Goal: Find specific page/section: Find specific page/section

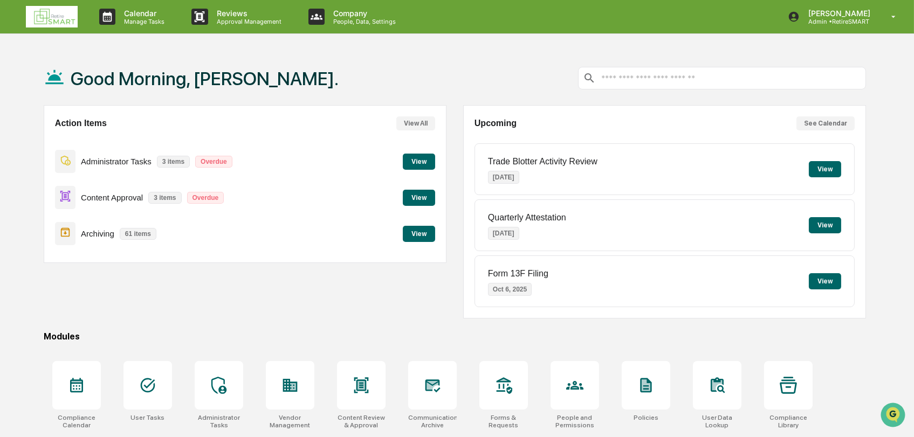
scroll to position [84, 0]
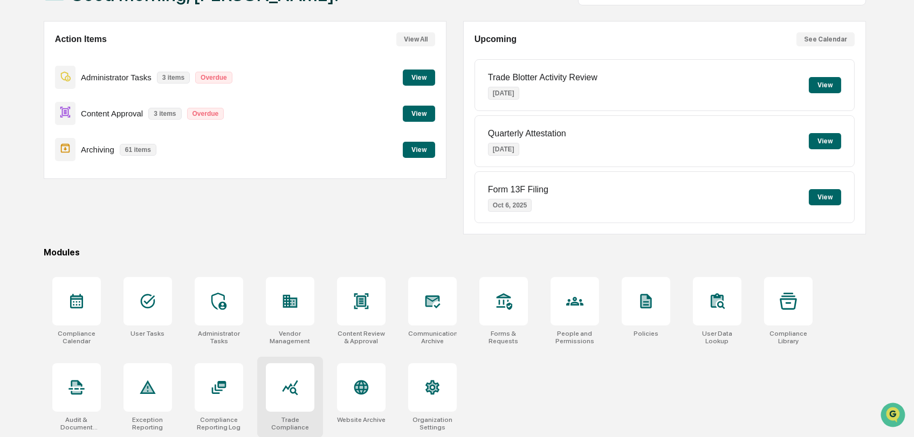
click at [286, 387] on icon at bounding box center [289, 387] width 17 height 17
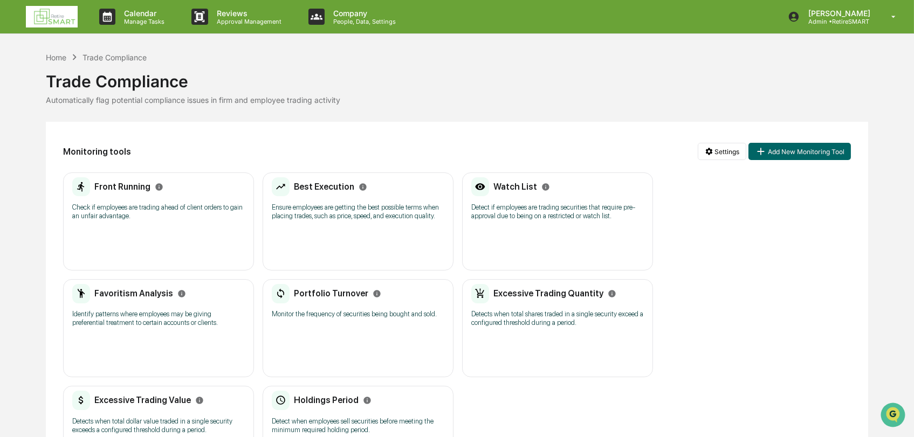
click at [53, 17] on img at bounding box center [52, 17] width 52 height 22
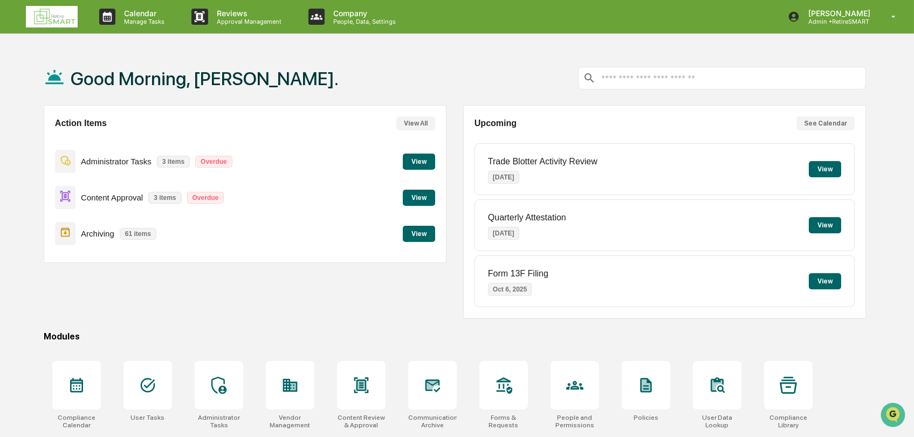
scroll to position [84, 0]
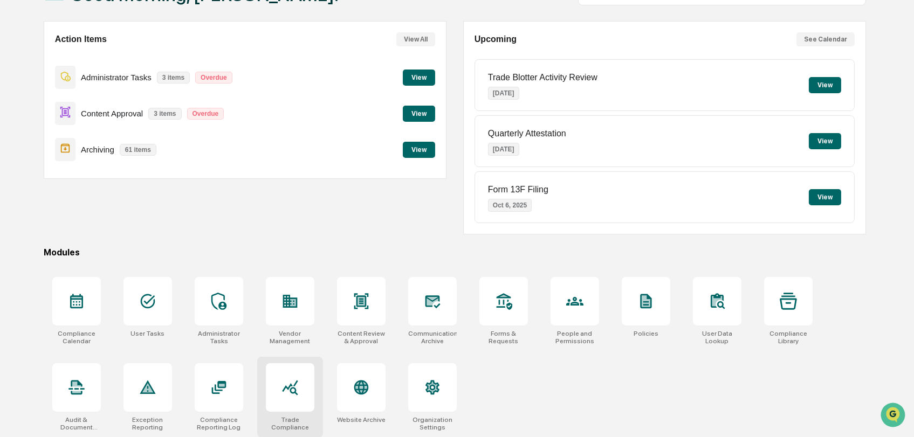
click at [284, 392] on icon at bounding box center [289, 387] width 17 height 17
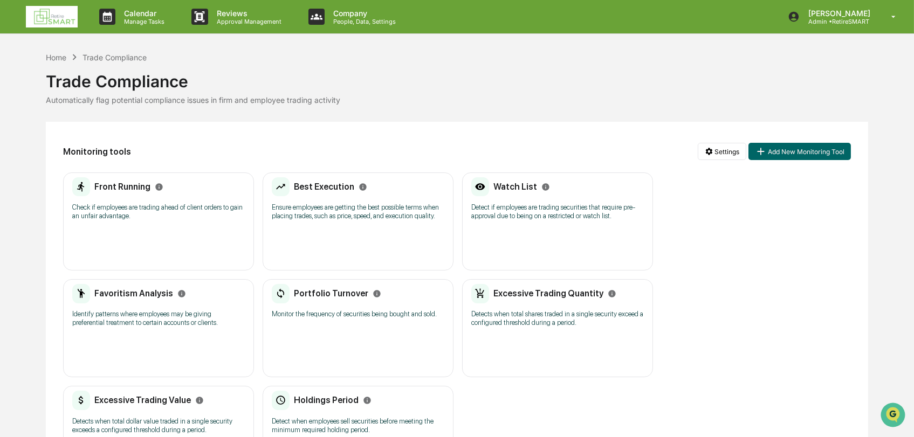
click at [57, 3] on link at bounding box center [58, 16] width 65 height 33
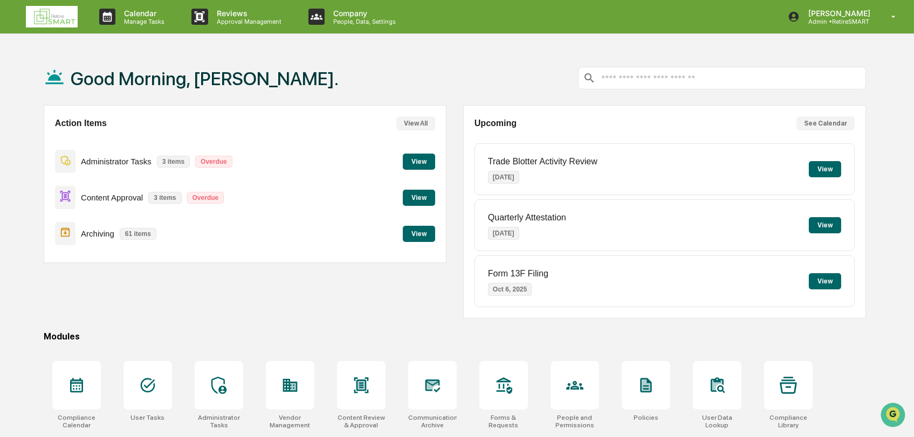
scroll to position [84, 0]
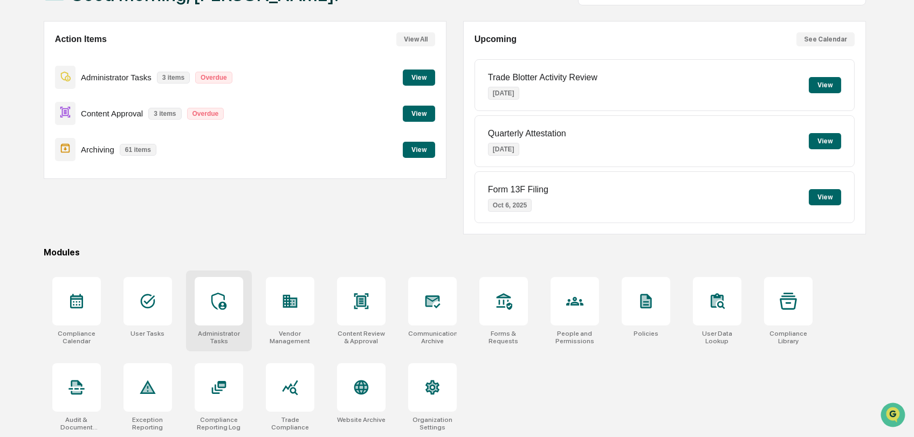
click at [197, 304] on div at bounding box center [219, 301] width 49 height 49
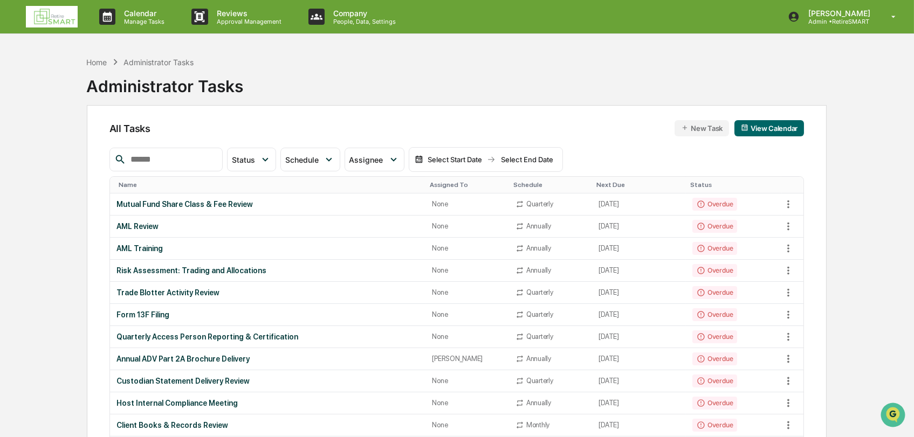
click at [64, 18] on img at bounding box center [52, 17] width 52 height 22
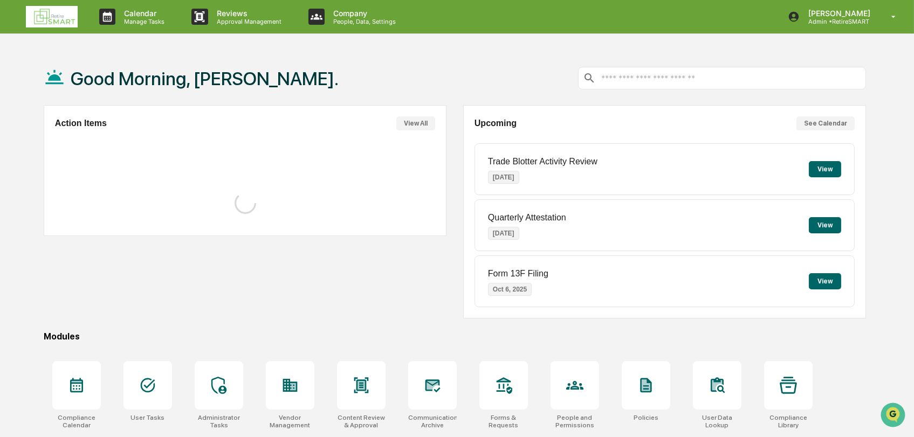
scroll to position [84, 0]
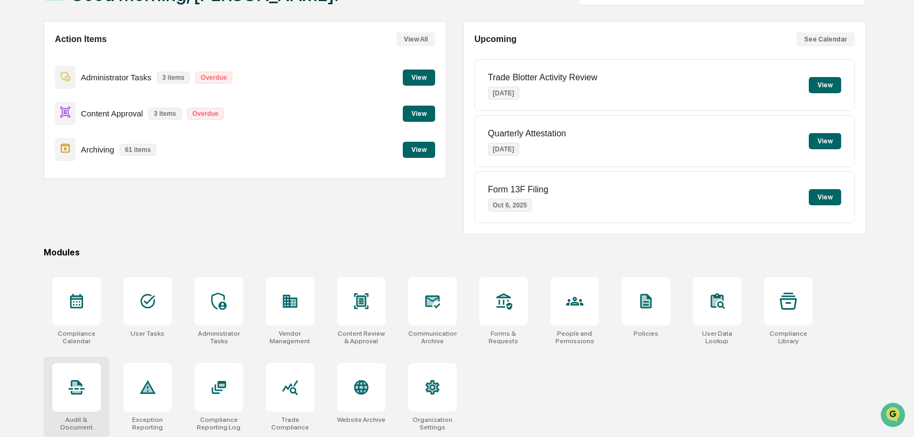
click at [63, 389] on div at bounding box center [76, 387] width 49 height 49
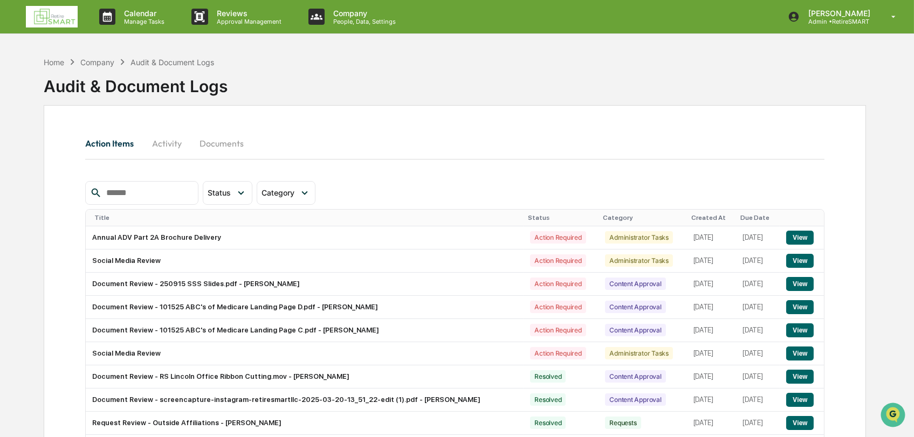
click at [169, 141] on button "Activity" at bounding box center [166, 143] width 49 height 26
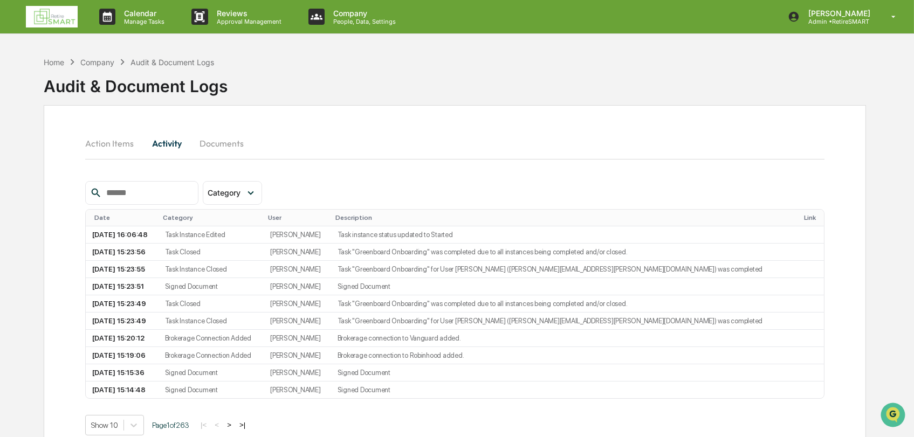
click at [33, 13] on img at bounding box center [52, 17] width 52 height 22
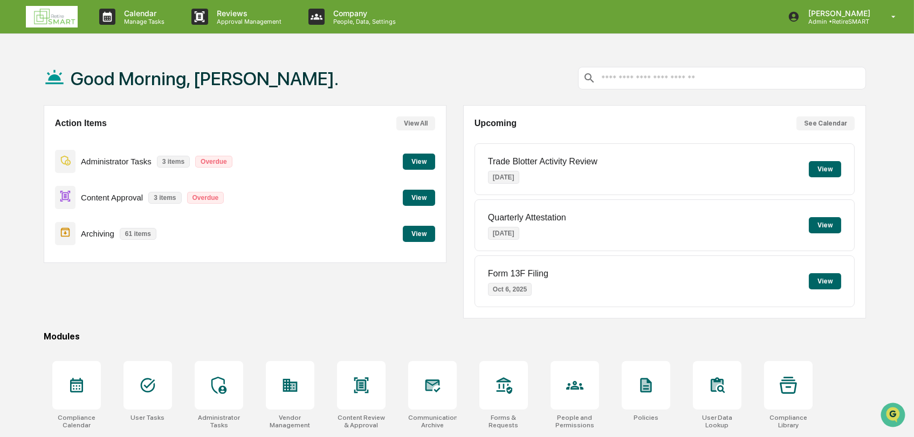
scroll to position [84, 0]
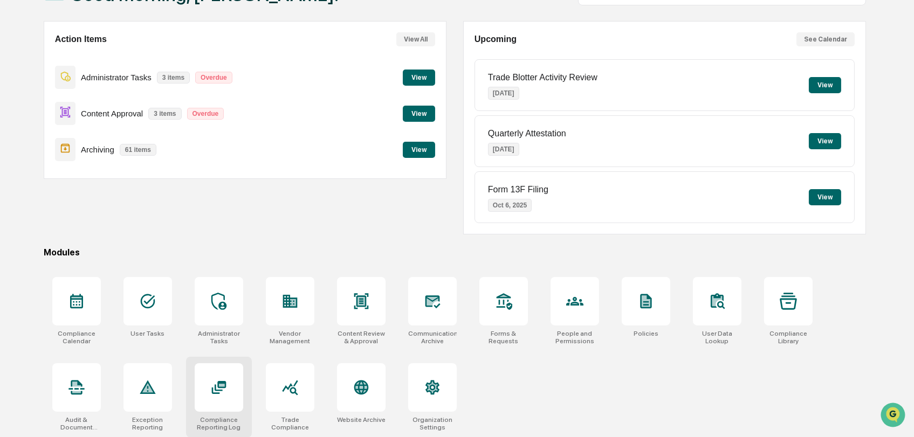
click at [205, 389] on div at bounding box center [219, 387] width 49 height 49
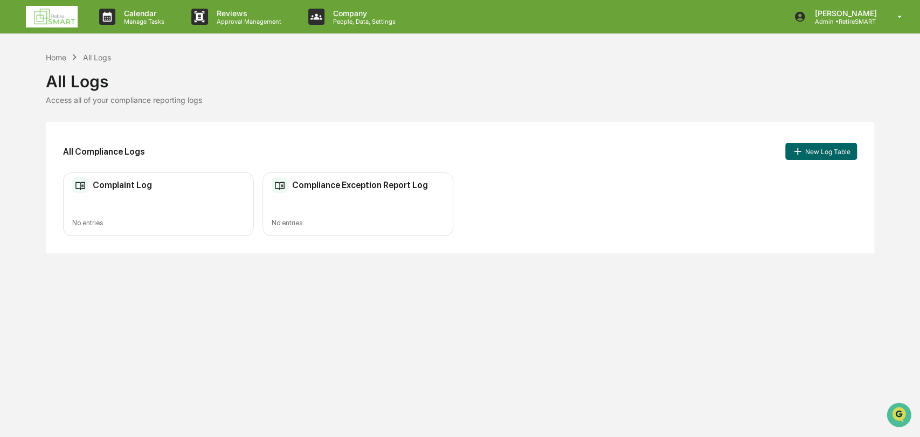
click at [57, 15] on img at bounding box center [52, 17] width 52 height 22
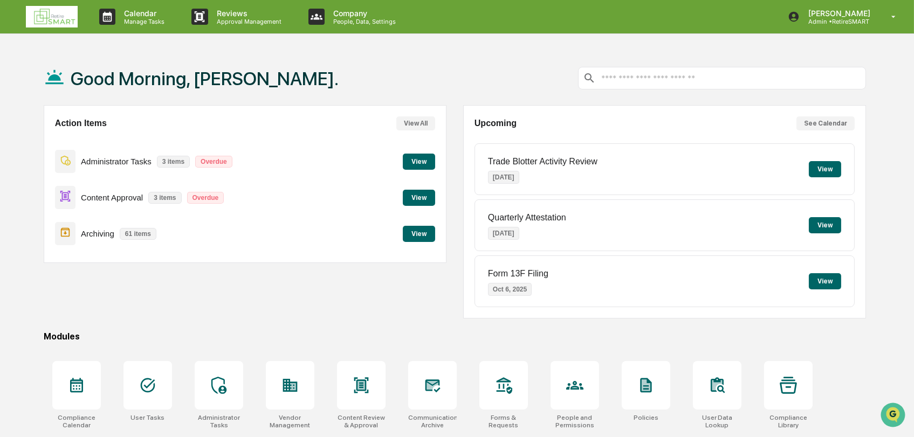
scroll to position [84, 0]
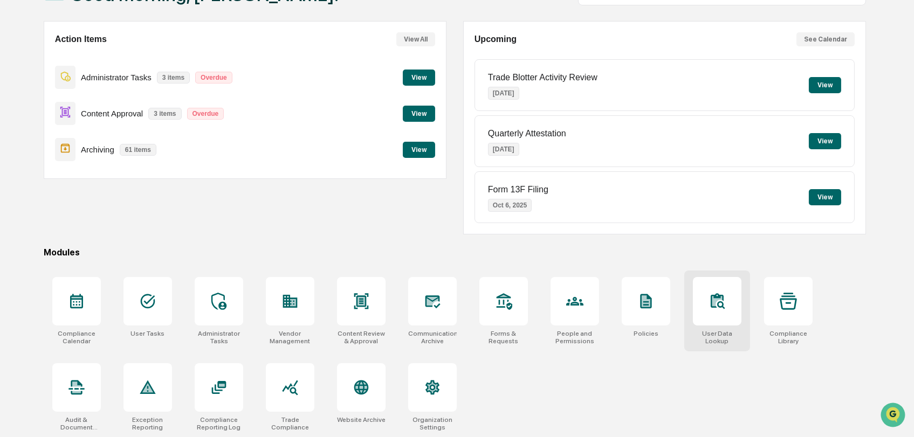
click at [719, 306] on icon at bounding box center [721, 305] width 8 height 8
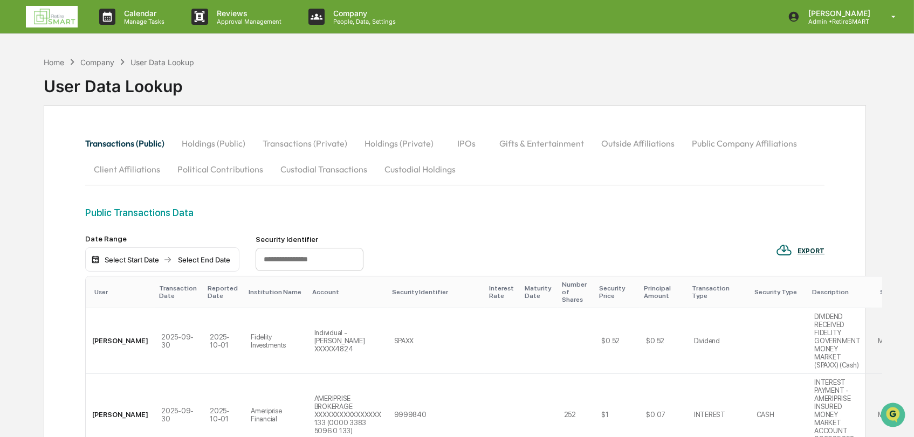
click at [399, 171] on button "Custodial Holdings" at bounding box center [420, 169] width 88 height 26
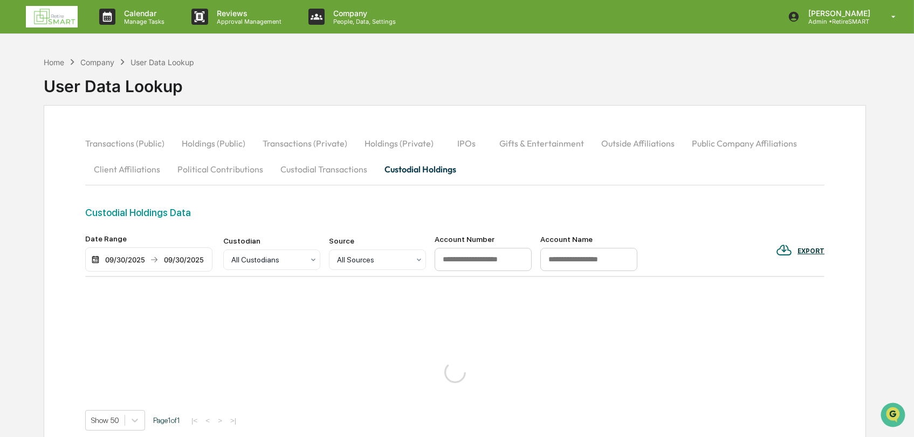
click at [336, 169] on button "Custodial Transactions" at bounding box center [324, 169] width 104 height 26
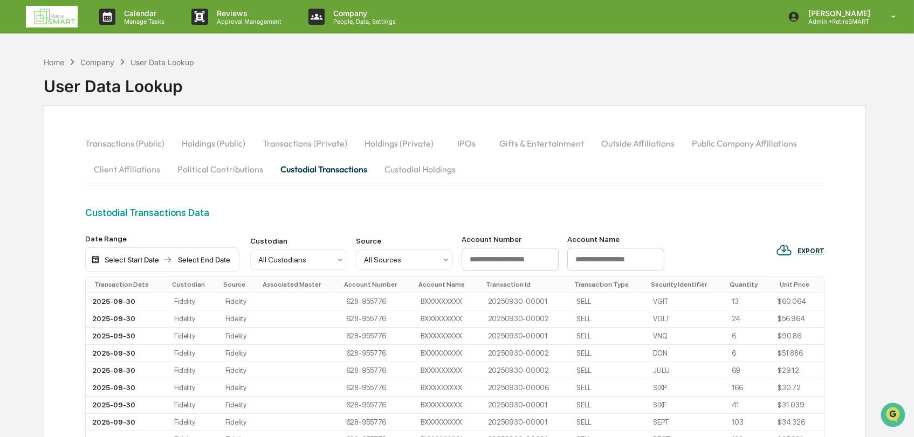
click at [127, 143] on button "Transactions (Public)" at bounding box center [129, 143] width 88 height 26
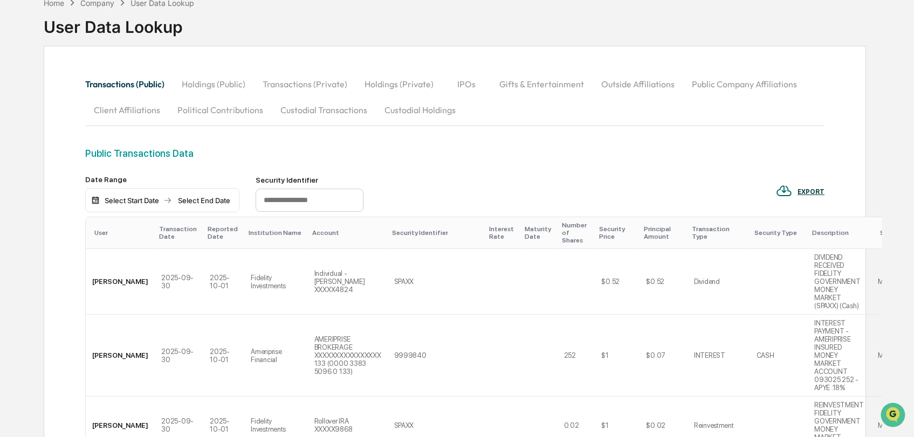
scroll to position [57, 0]
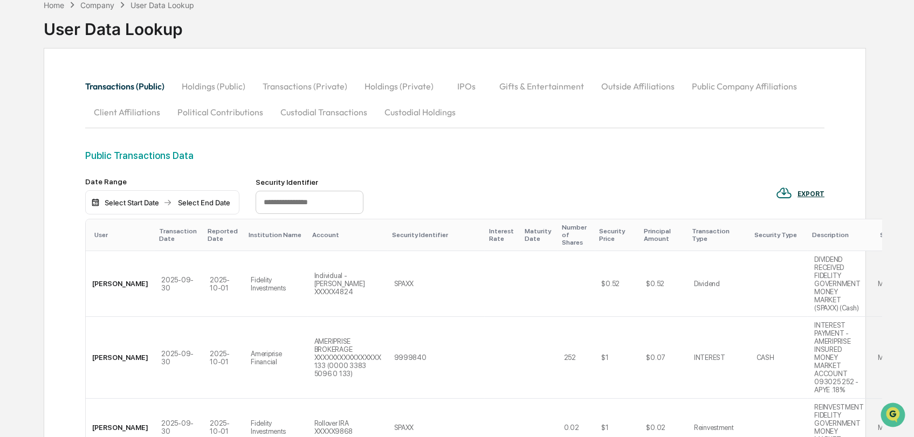
click at [223, 85] on button "Holdings (Public)" at bounding box center [213, 86] width 81 height 26
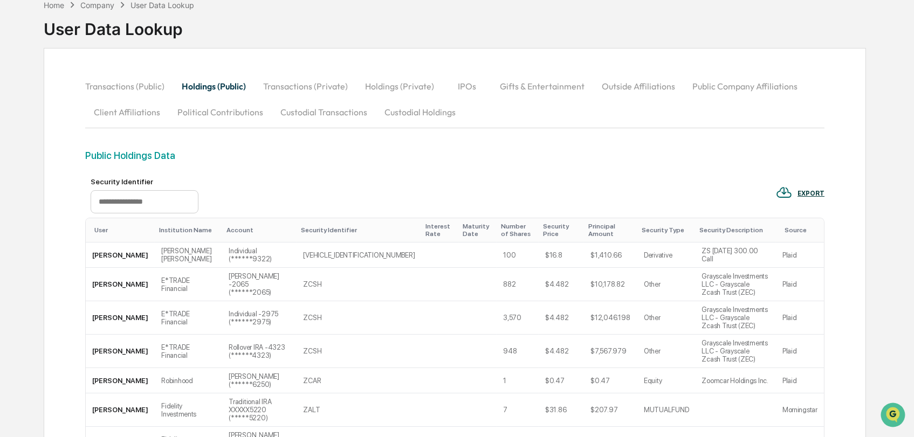
click at [285, 90] on button "Transactions (Private)" at bounding box center [305, 86] width 102 height 26
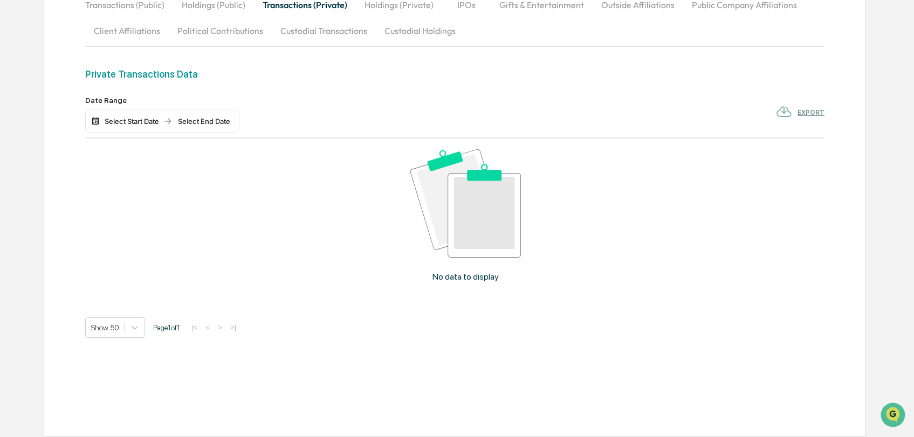
scroll to position [0, 0]
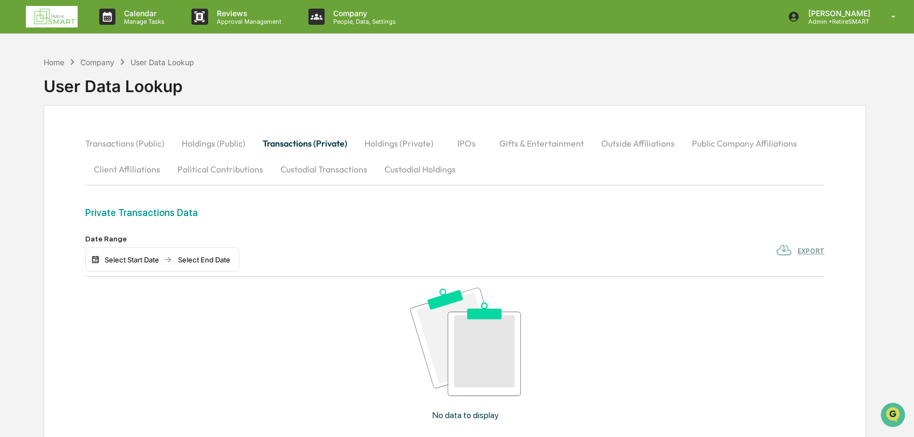
click at [59, 13] on img at bounding box center [52, 17] width 52 height 22
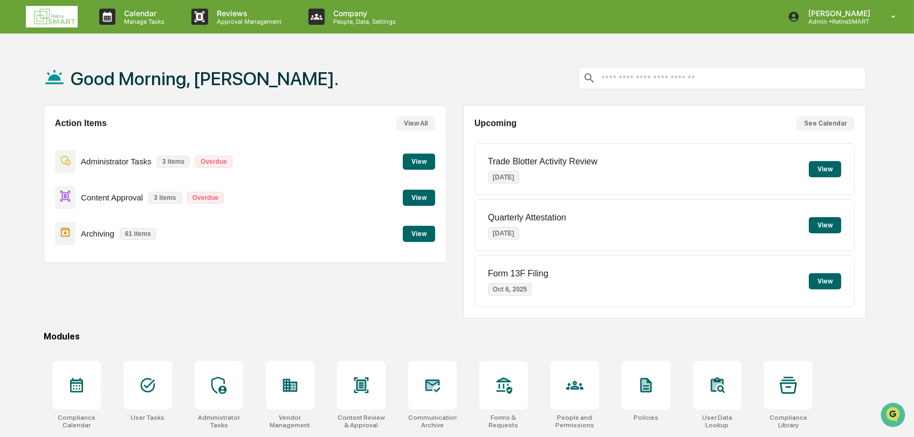
scroll to position [84, 0]
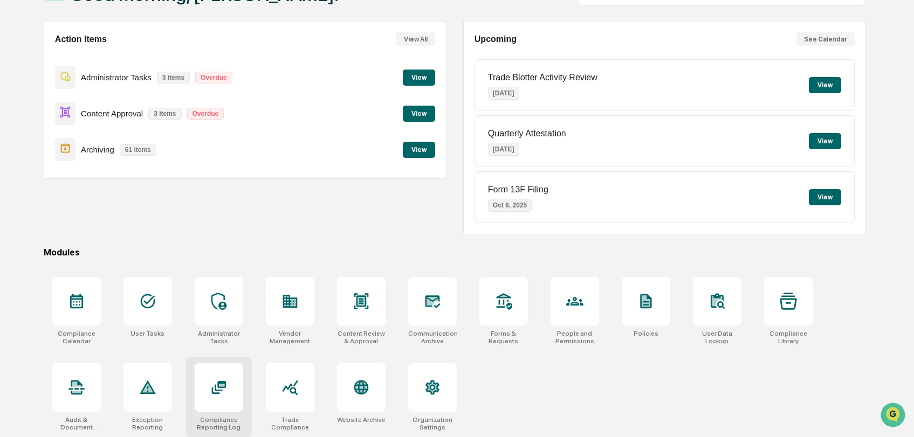
click at [216, 379] on icon at bounding box center [218, 387] width 17 height 17
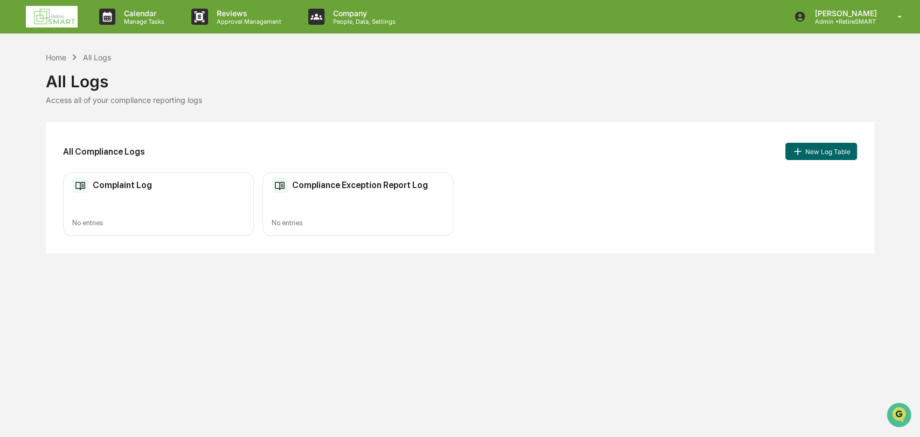
click at [60, 13] on img at bounding box center [52, 17] width 52 height 22
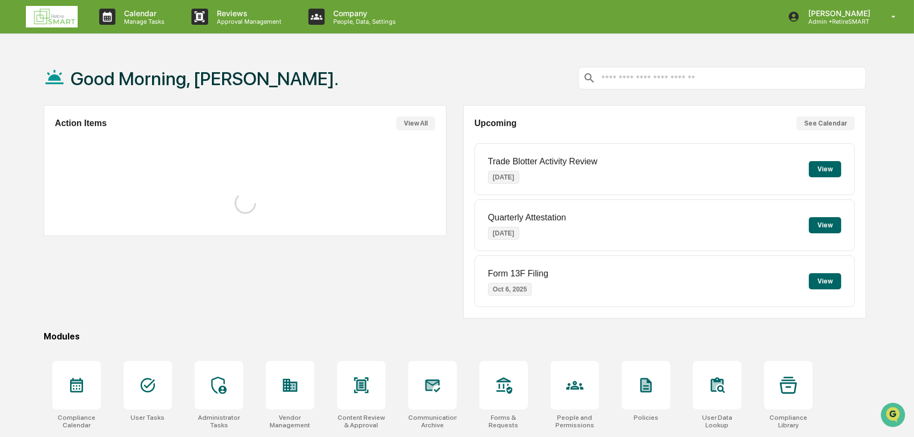
scroll to position [84, 0]
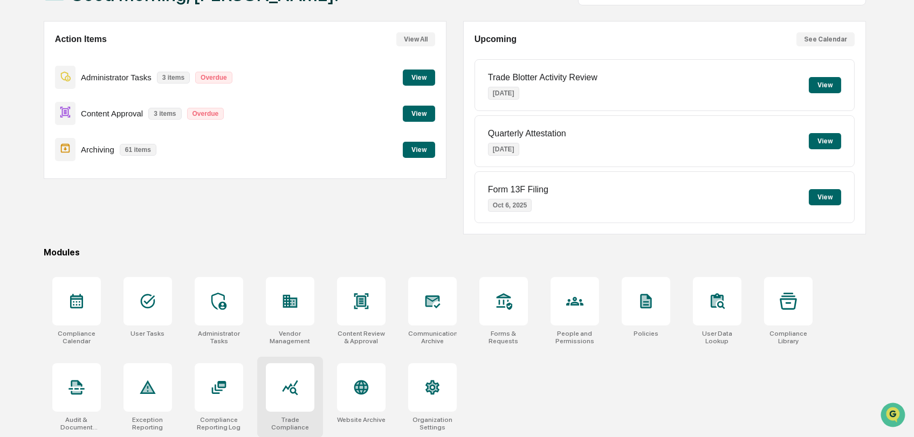
click at [294, 385] on icon at bounding box center [290, 388] width 16 height 15
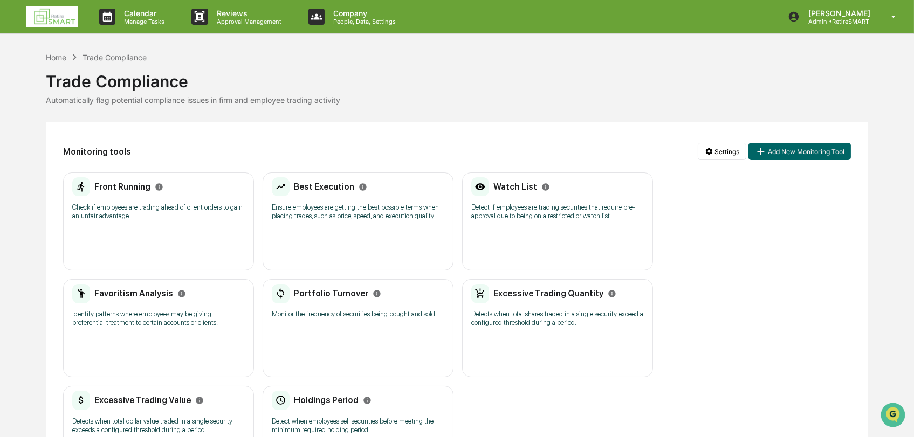
click at [116, 188] on h2 "Front Running" at bounding box center [122, 187] width 56 height 10
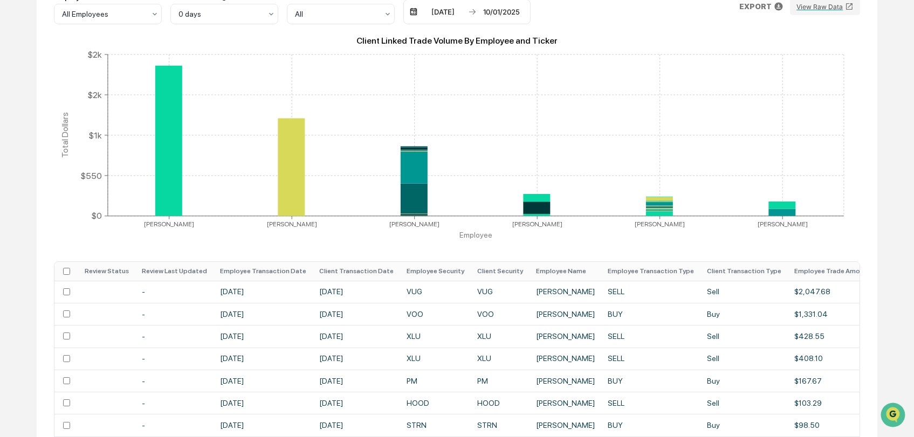
scroll to position [186, 0]
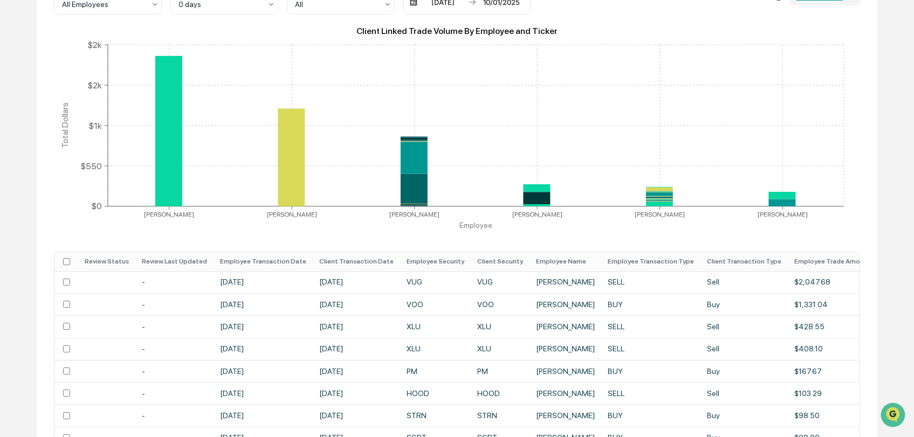
click at [530, 413] on td "Jon Murray" at bounding box center [565, 415] width 72 height 22
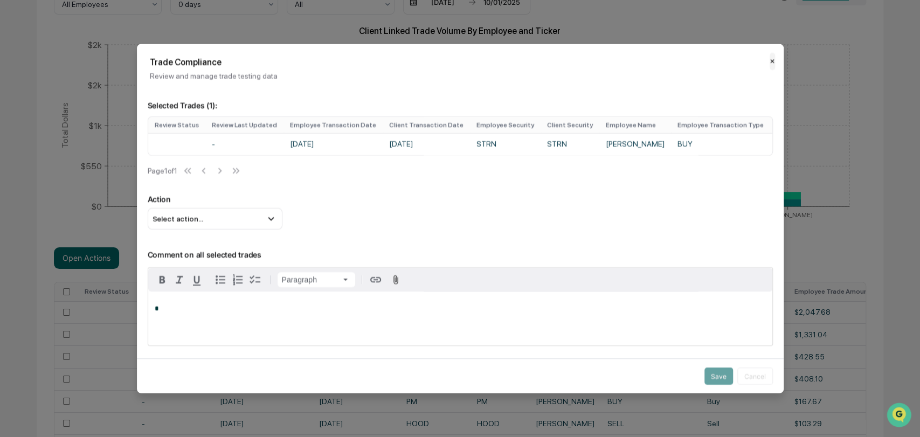
click at [770, 59] on button "✕" at bounding box center [772, 60] width 5 height 17
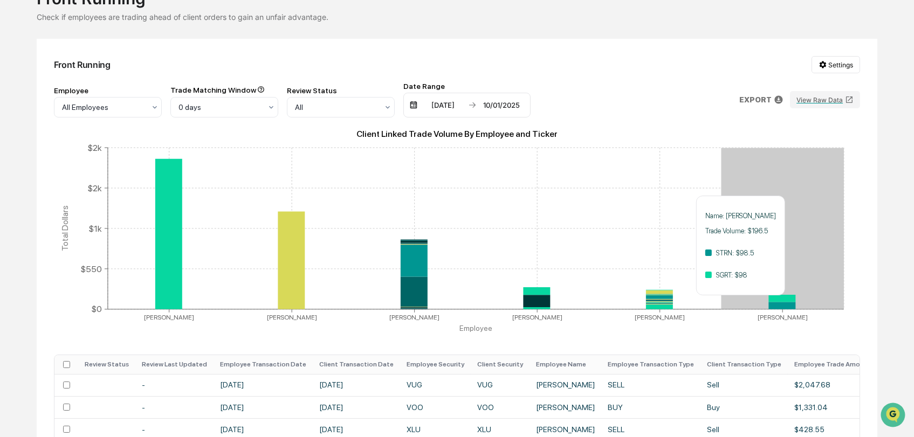
scroll to position [91, 0]
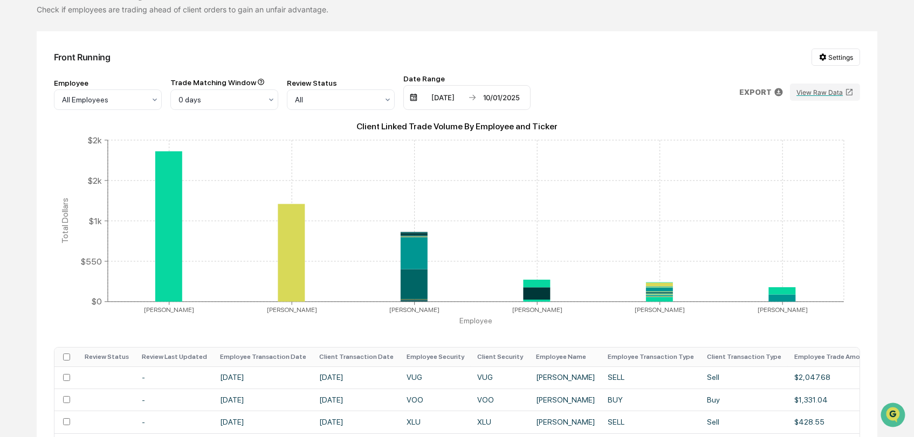
click at [742, 88] on p "EXPORT" at bounding box center [755, 92] width 32 height 9
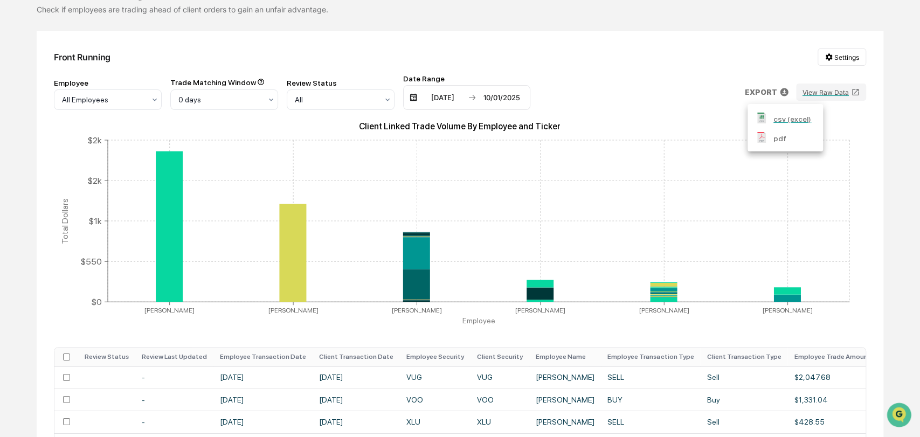
click at [573, 69] on div at bounding box center [460, 218] width 920 height 437
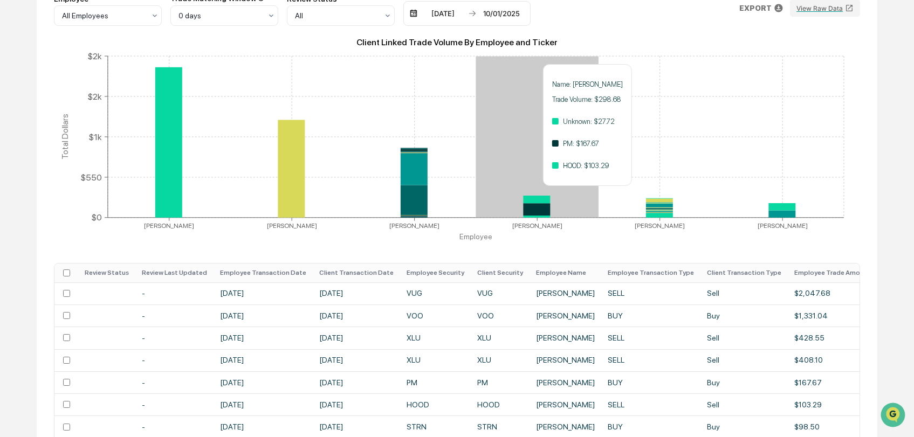
scroll to position [175, 0]
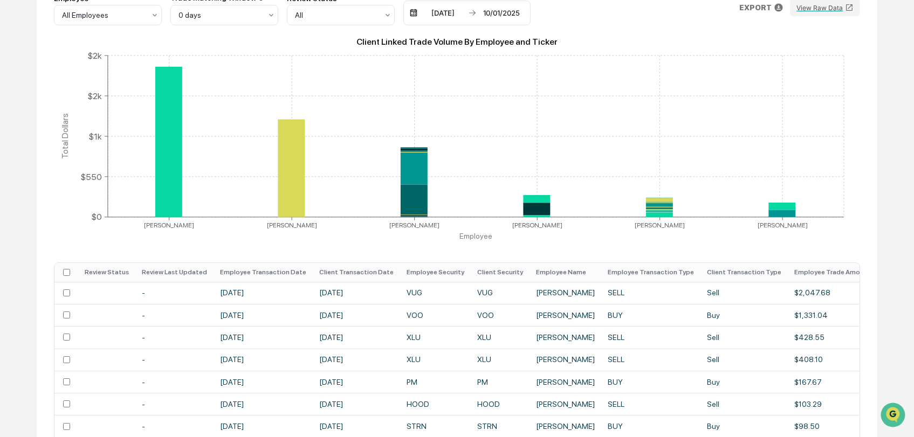
drag, startPoint x: 208, startPoint y: 42, endPoint x: 195, endPoint y: 33, distance: 15.5
click at [195, 33] on div "Front Running Settings Employee All Employees Trade Matching Window 0 days Revi…" at bounding box center [457, 254] width 840 height 614
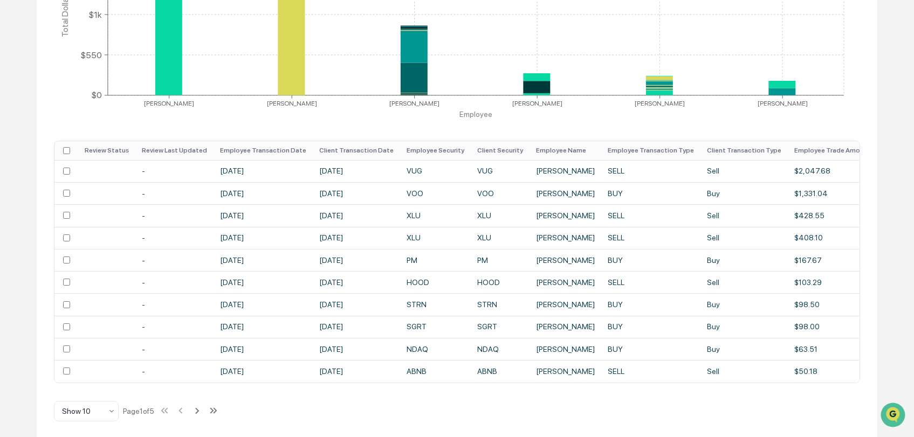
scroll to position [300, 0]
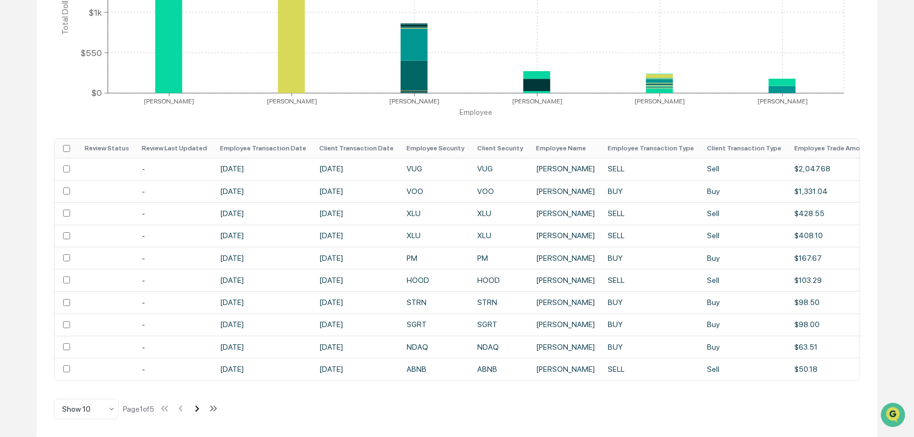
click at [195, 414] on icon at bounding box center [197, 409] width 12 height 12
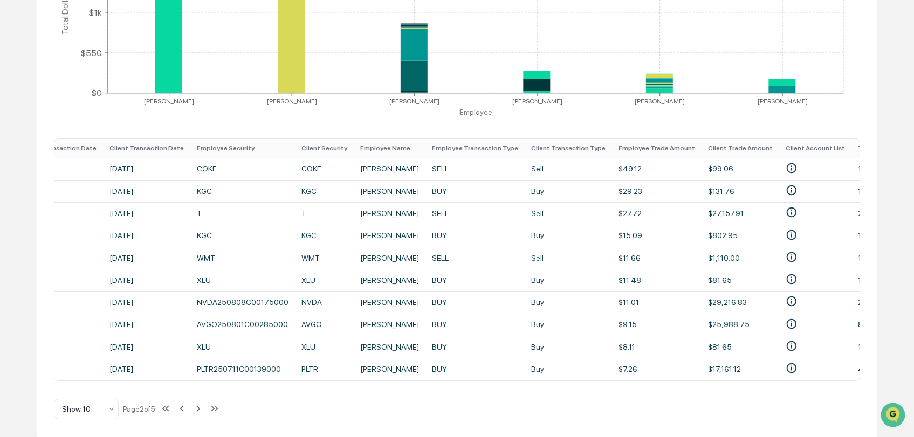
scroll to position [0, 204]
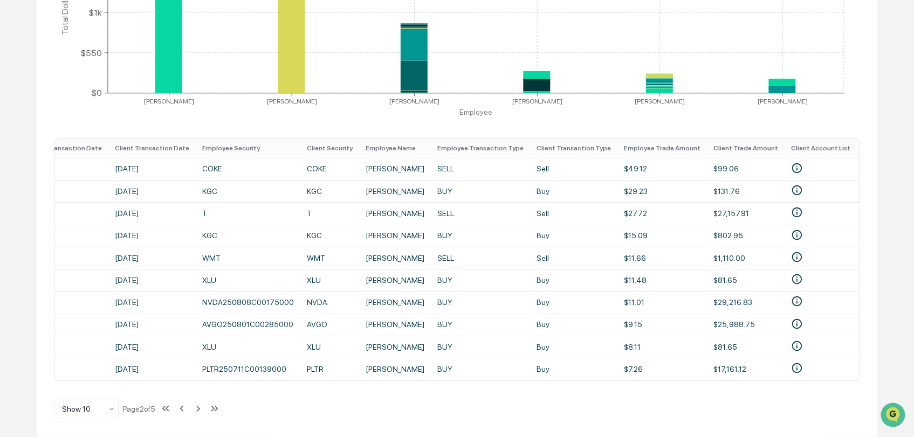
drag, startPoint x: 203, startPoint y: 409, endPoint x: 196, endPoint y: 422, distance: 14.2
click at [196, 422] on div "Front Running Settings Employee All Employees Trade Matching Window 0 days Revi…" at bounding box center [457, 130] width 840 height 614
click at [197, 408] on icon at bounding box center [198, 409] width 12 height 12
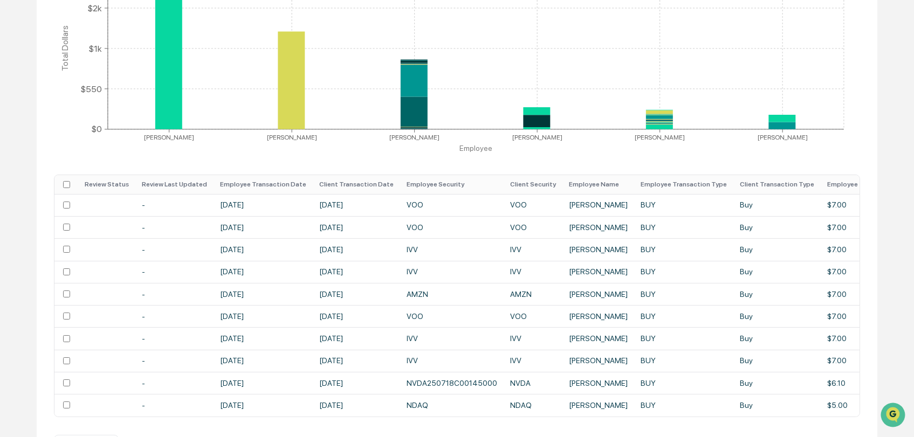
scroll to position [306, 0]
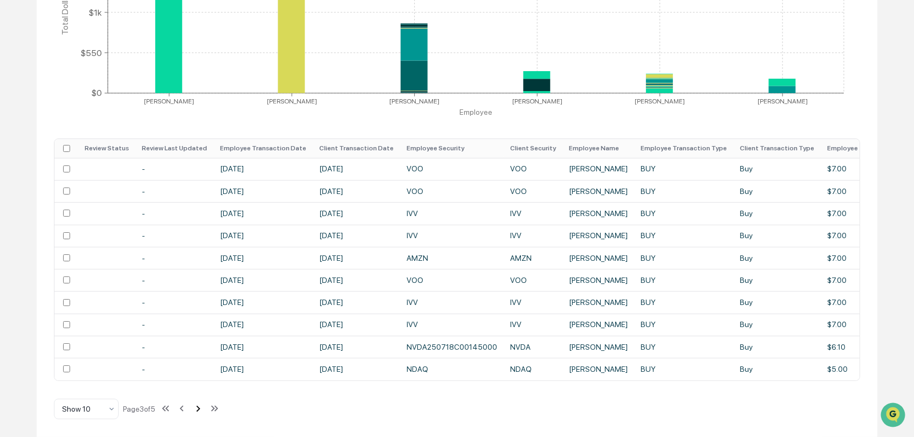
click at [203, 405] on icon at bounding box center [198, 409] width 12 height 12
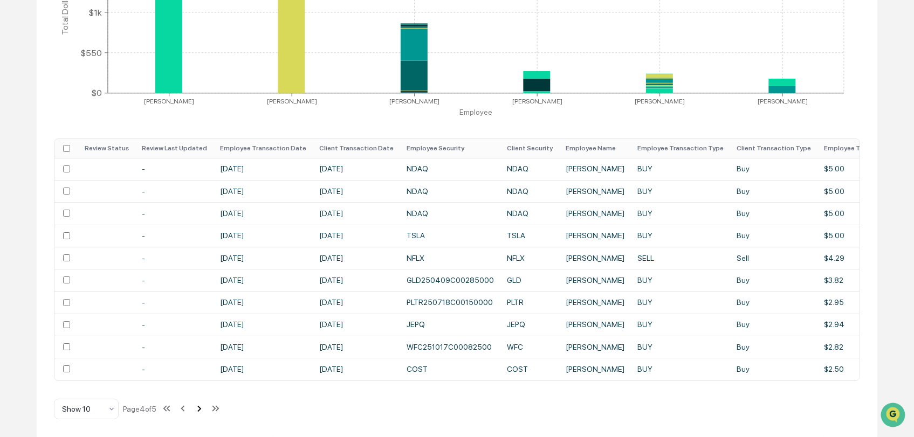
click at [203, 405] on icon at bounding box center [199, 409] width 12 height 12
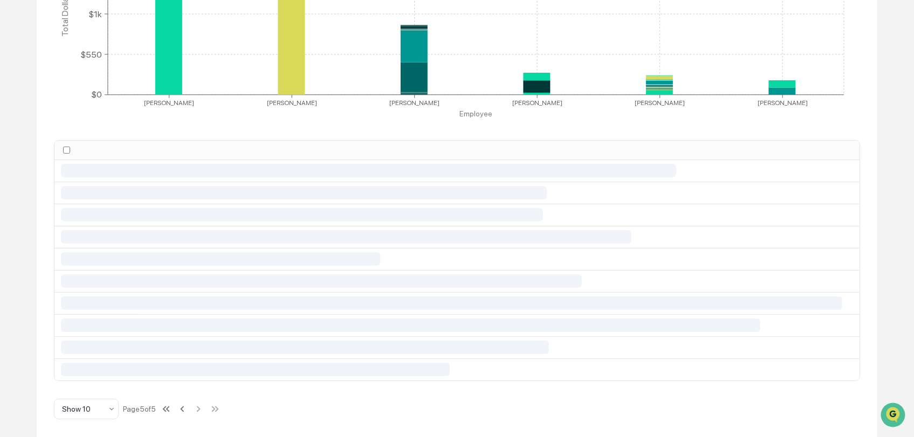
scroll to position [149, 0]
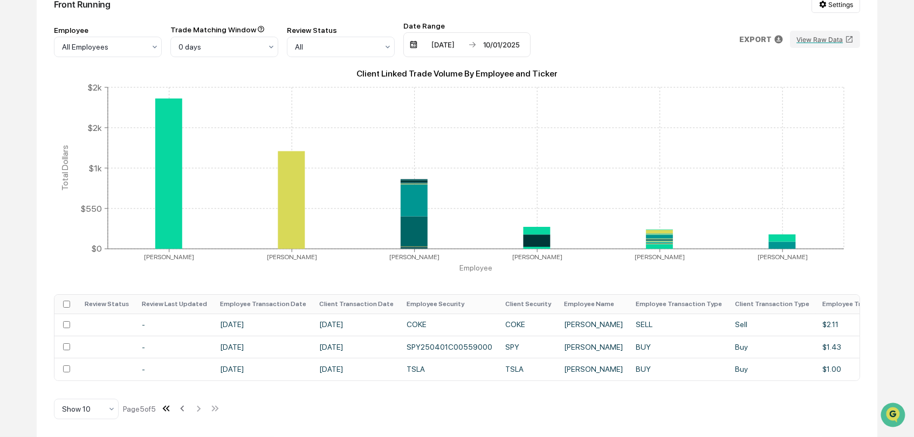
click at [165, 410] on icon at bounding box center [166, 409] width 12 height 12
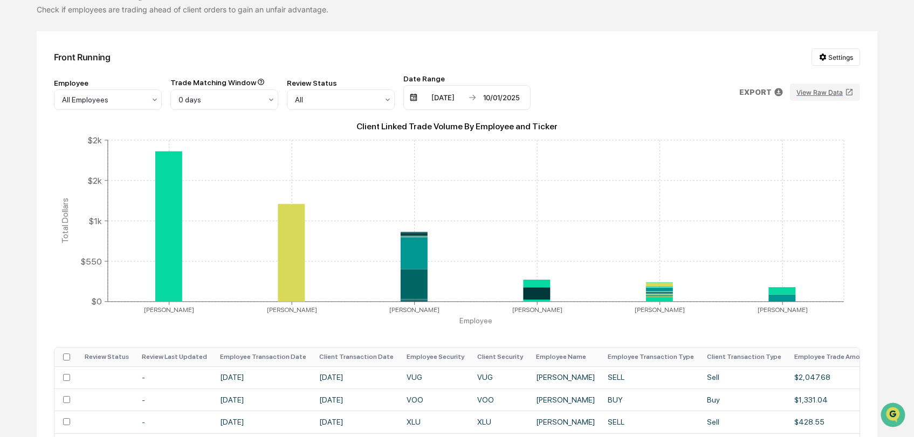
scroll to position [0, 0]
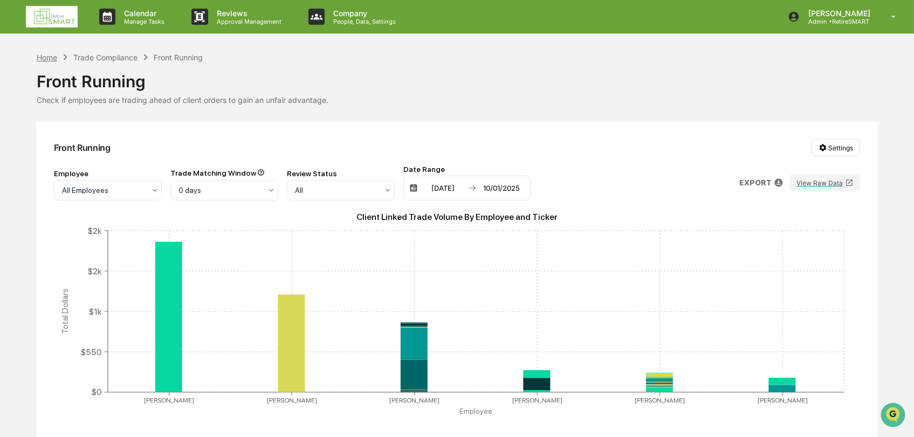
click at [46, 61] on div "Home" at bounding box center [47, 57] width 20 height 9
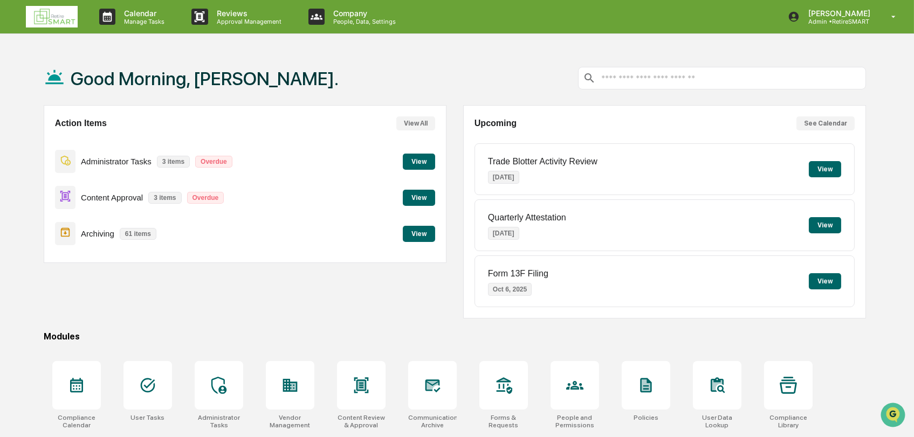
scroll to position [84, 0]
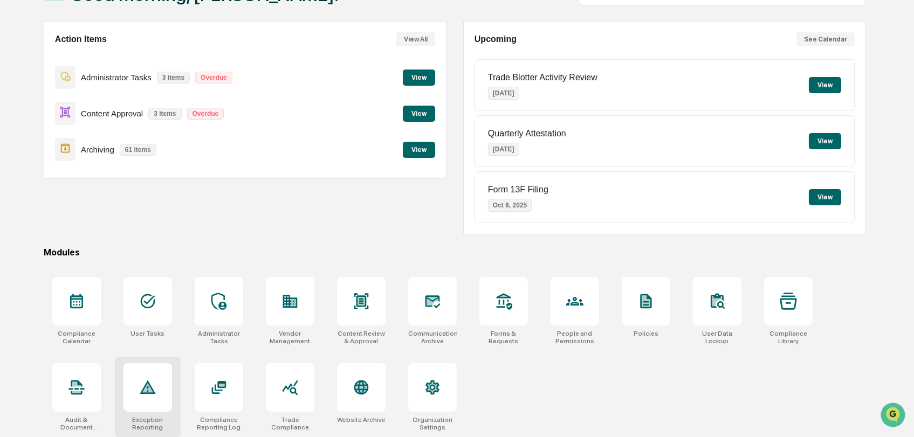
click at [149, 389] on icon at bounding box center [147, 387] width 11 height 9
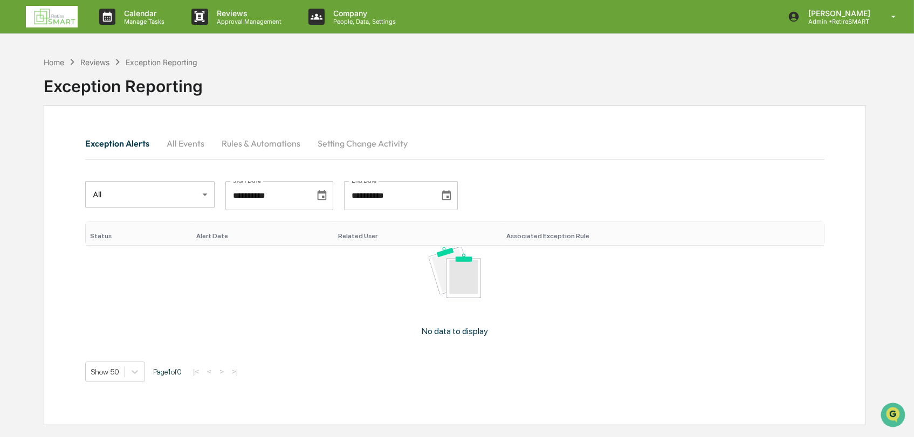
click at [60, 13] on img at bounding box center [52, 17] width 52 height 22
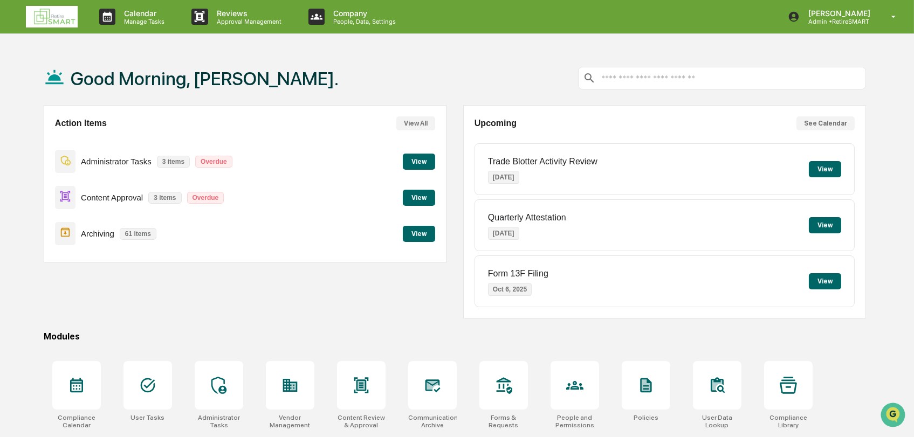
scroll to position [84, 0]
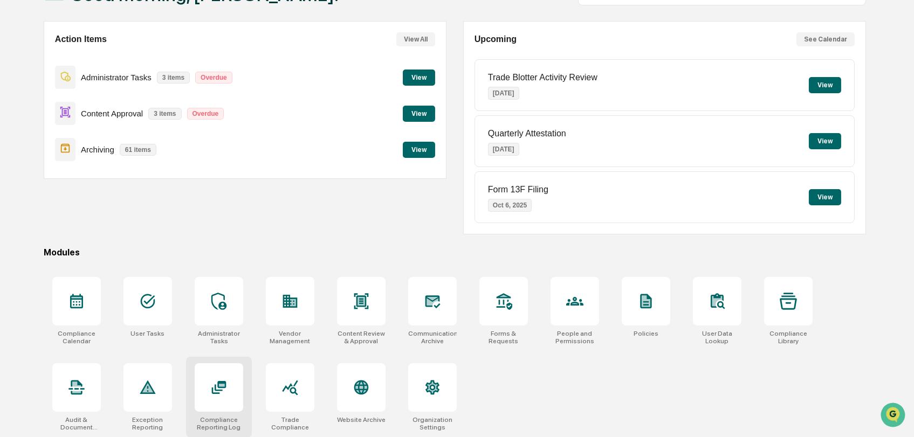
click at [206, 387] on div at bounding box center [219, 387] width 49 height 49
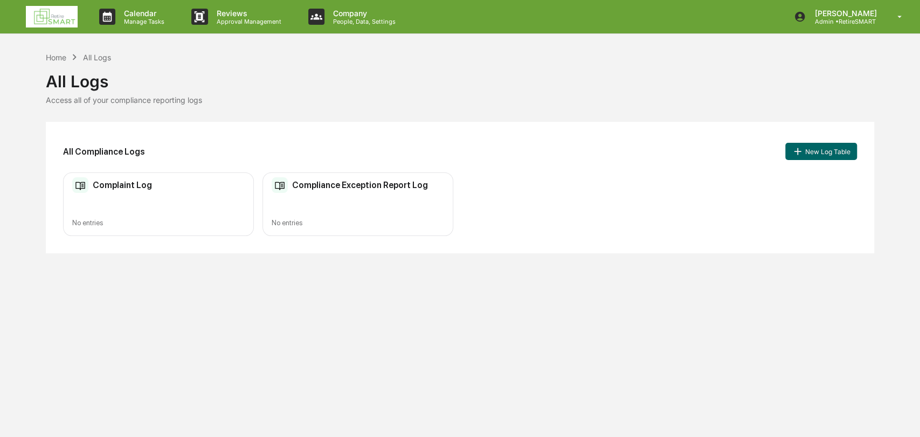
click at [74, 20] on img at bounding box center [52, 17] width 52 height 22
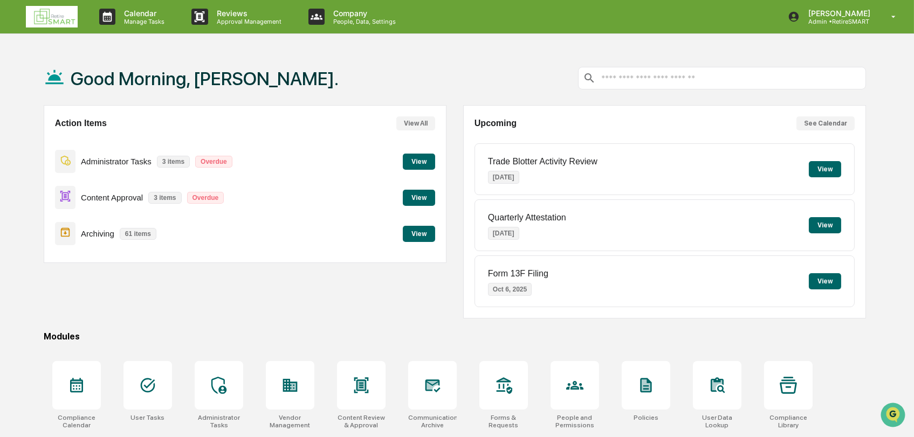
scroll to position [84, 0]
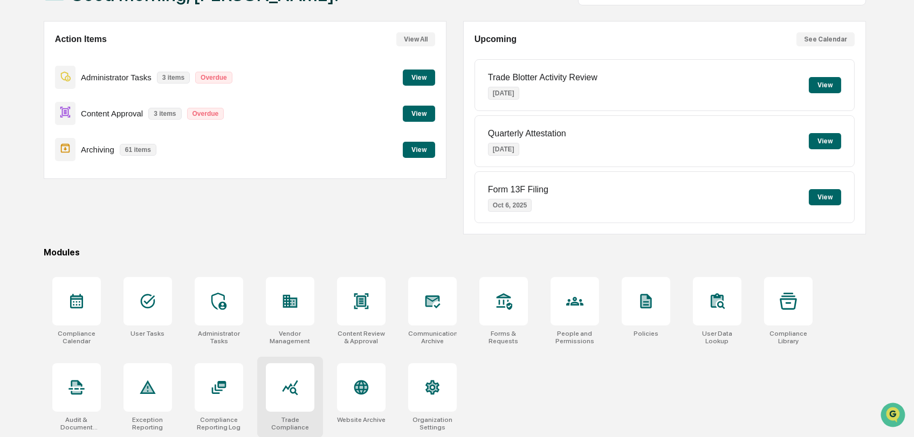
click at [289, 408] on div at bounding box center [290, 387] width 49 height 49
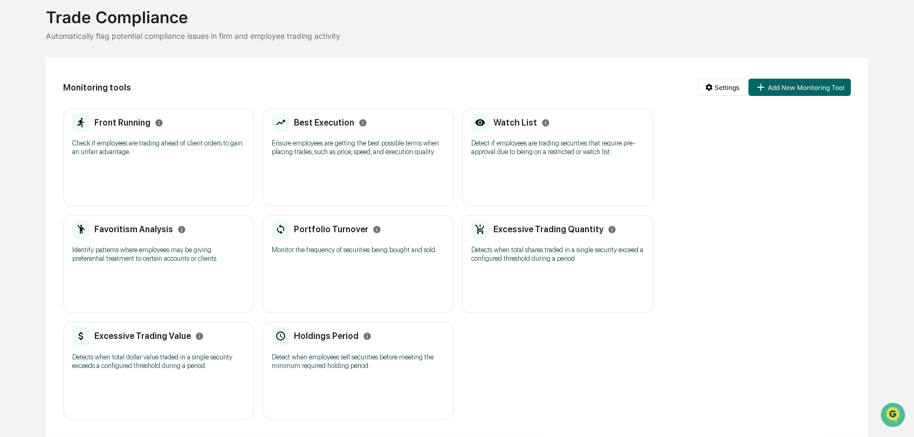
scroll to position [64, 0]
click at [333, 132] on div "Best Execution" at bounding box center [319, 123] width 95 height 19
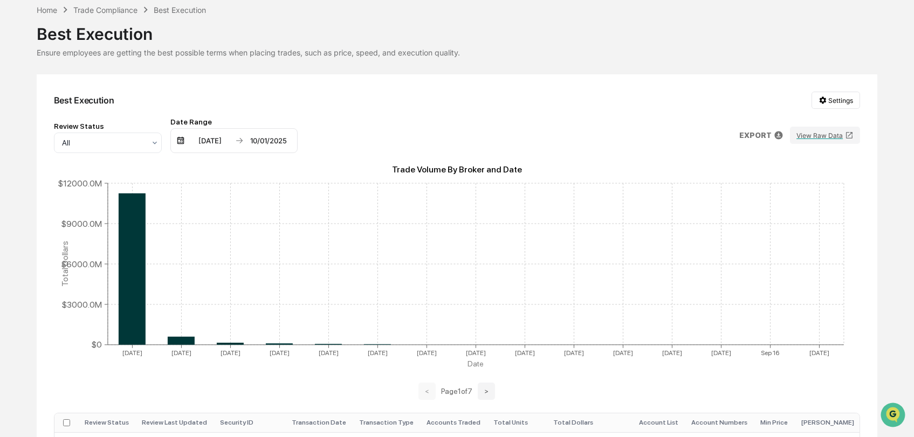
scroll to position [6, 0]
